Goal: Task Accomplishment & Management: Use online tool/utility

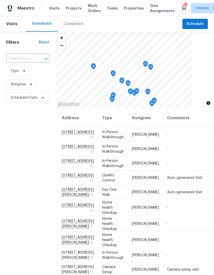
click at [74, 10] on span "Projects" at bounding box center [74, 8] width 16 height 5
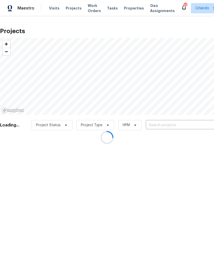
click at [182, 127] on div at bounding box center [107, 137] width 214 height 275
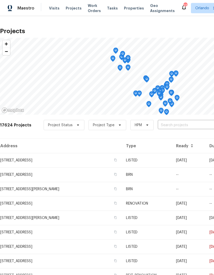
scroll to position [21, 0]
click at [179, 121] on input "text" at bounding box center [187, 125] width 59 height 8
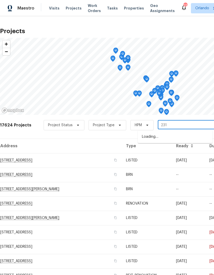
type input "2315"
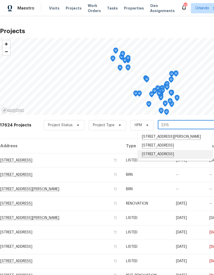
click at [184, 150] on li "[STREET_ADDRESS]" at bounding box center [175, 154] width 75 height 9
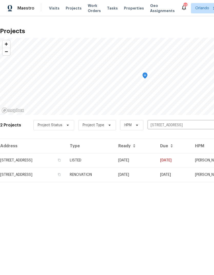
click at [156, 162] on td "[DATE]" at bounding box center [135, 160] width 42 height 14
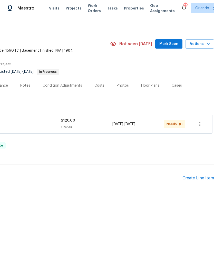
scroll to position [0, 76]
click at [170, 46] on span "Mark Seen" at bounding box center [169, 44] width 19 height 6
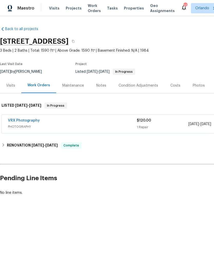
scroll to position [0, 0]
click at [15, 86] on div "Visits" at bounding box center [10, 85] width 9 height 5
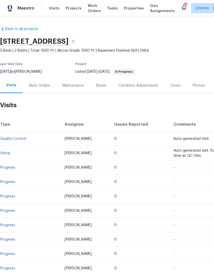
click at [37, 85] on div "Work Orders" at bounding box center [39, 85] width 21 height 5
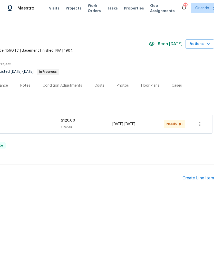
scroll to position [0, 76]
click at [208, 45] on icon "button" at bounding box center [208, 43] width 5 height 5
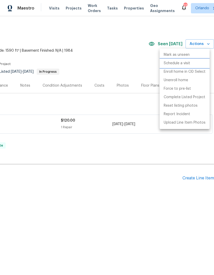
click at [185, 63] on p "Schedule a visit" at bounding box center [177, 63] width 26 height 5
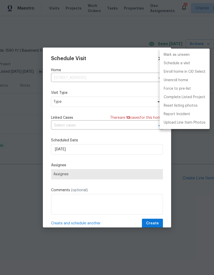
click at [130, 105] on div at bounding box center [107, 137] width 214 height 275
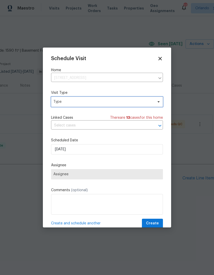
click at [135, 103] on span "Type" at bounding box center [103, 101] width 100 height 5
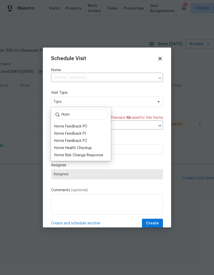
type input "Hom"
click at [82, 149] on div "Home Health Checkup" at bounding box center [73, 148] width 38 height 5
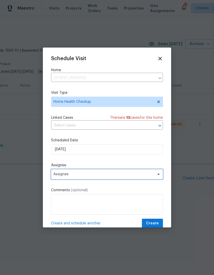
click at [145, 175] on span "Assignee" at bounding box center [103, 174] width 101 height 4
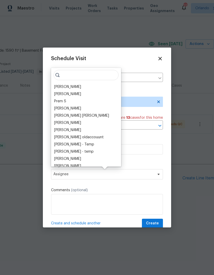
click at [72, 87] on div "[PERSON_NAME]" at bounding box center [67, 86] width 27 height 5
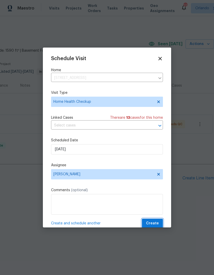
click at [157, 225] on span "Create" at bounding box center [152, 223] width 13 height 6
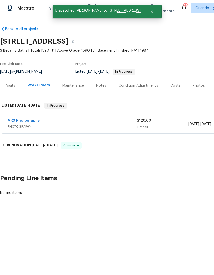
scroll to position [0, 0]
click at [152, 11] on icon "Close" at bounding box center [152, 11] width 3 height 3
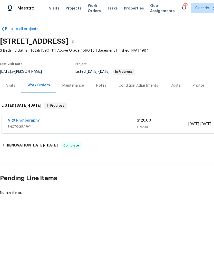
click at [74, 6] on span "Projects" at bounding box center [74, 8] width 16 height 5
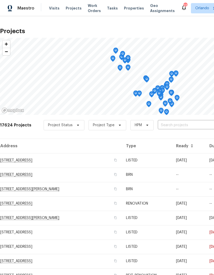
click at [176, 121] on input "text" at bounding box center [187, 125] width 59 height 8
type input "7813"
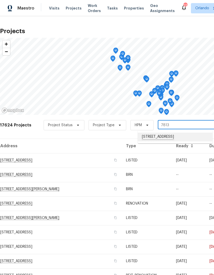
click at [170, 139] on li "[STREET_ADDRESS]" at bounding box center [175, 137] width 75 height 9
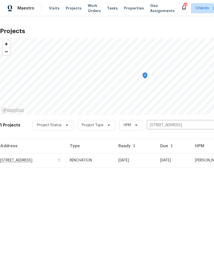
click at [151, 162] on td "[DATE]" at bounding box center [135, 160] width 42 height 14
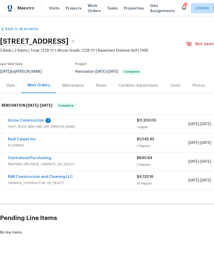
click at [38, 119] on link "InLine Construction" at bounding box center [26, 121] width 36 height 4
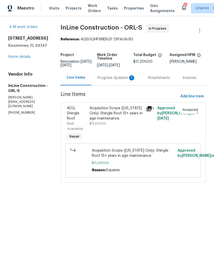
click at [134, 80] on div "Progress Updates 1" at bounding box center [117, 77] width 38 height 5
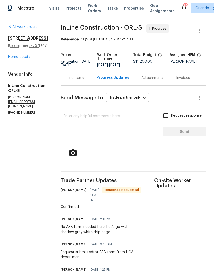
click at [30, 57] on link "Home details" at bounding box center [19, 57] width 22 height 4
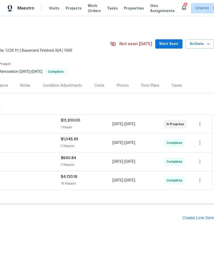
scroll to position [0, 76]
click at [208, 45] on icon "button" at bounding box center [208, 43] width 5 height 5
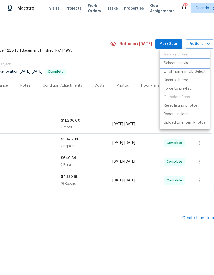
click at [186, 63] on p "Schedule a visit" at bounding box center [177, 63] width 26 height 5
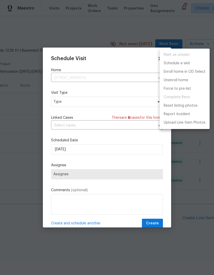
click at [121, 100] on div at bounding box center [107, 137] width 214 height 275
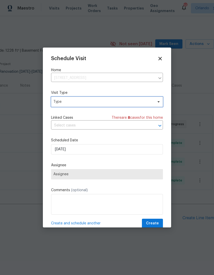
click at [143, 101] on span "Type" at bounding box center [103, 101] width 100 height 5
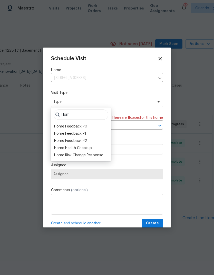
type input "Hom"
click at [85, 148] on div "Home Health Checkup" at bounding box center [73, 148] width 38 height 5
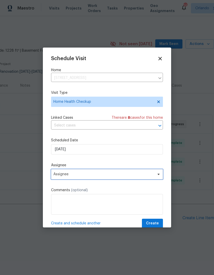
click at [146, 178] on span "Assignee" at bounding box center [107, 174] width 112 height 10
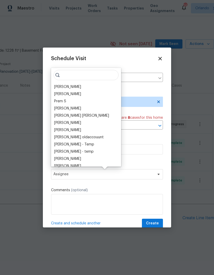
click at [74, 86] on div "[PERSON_NAME]" at bounding box center [67, 86] width 27 height 5
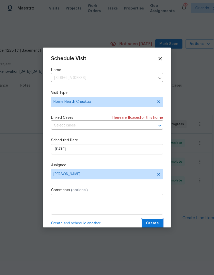
click at [158, 224] on span "Create" at bounding box center [152, 223] width 13 height 6
